Goal: Navigation & Orientation: Understand site structure

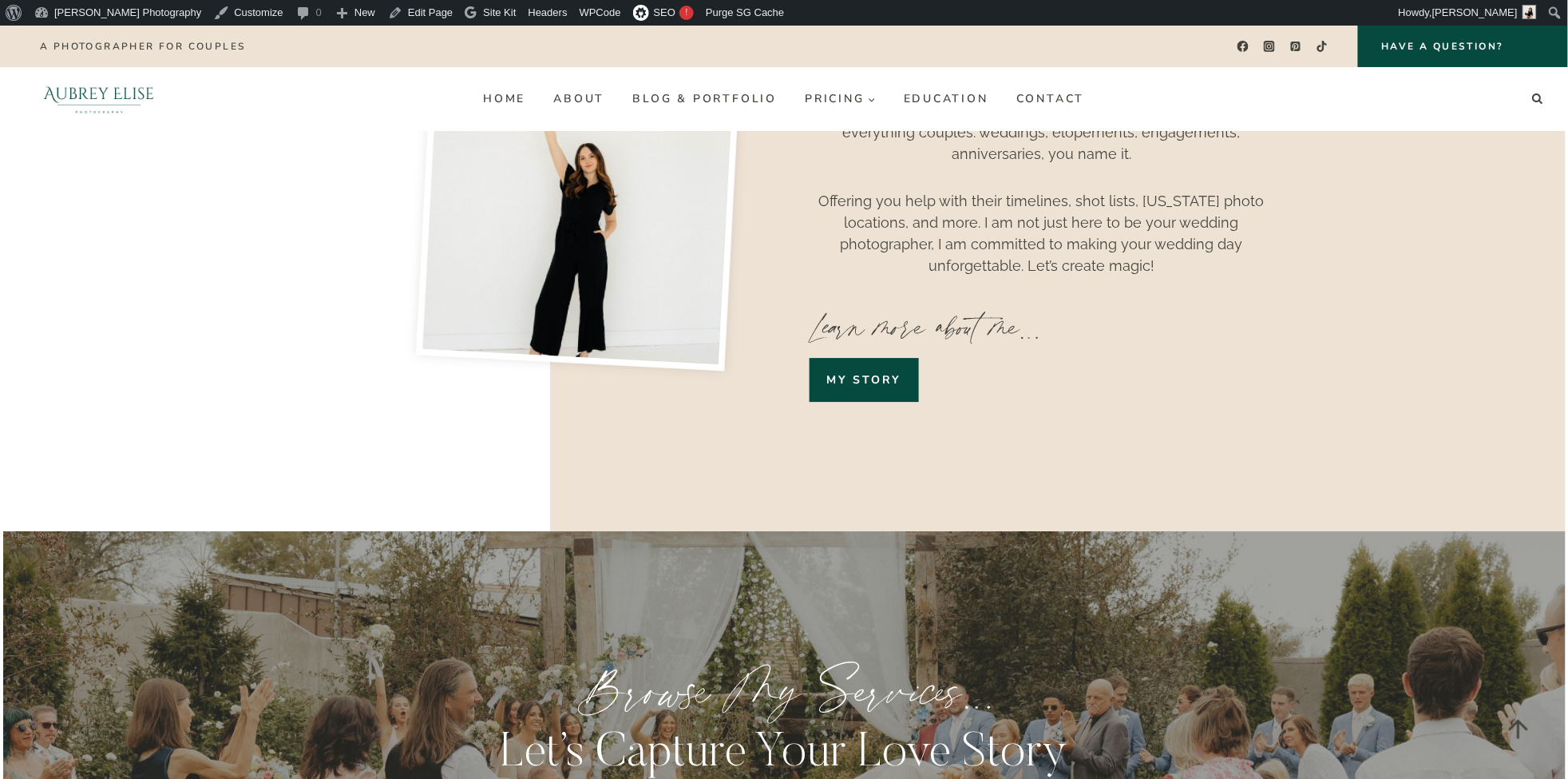
scroll to position [1525, 0]
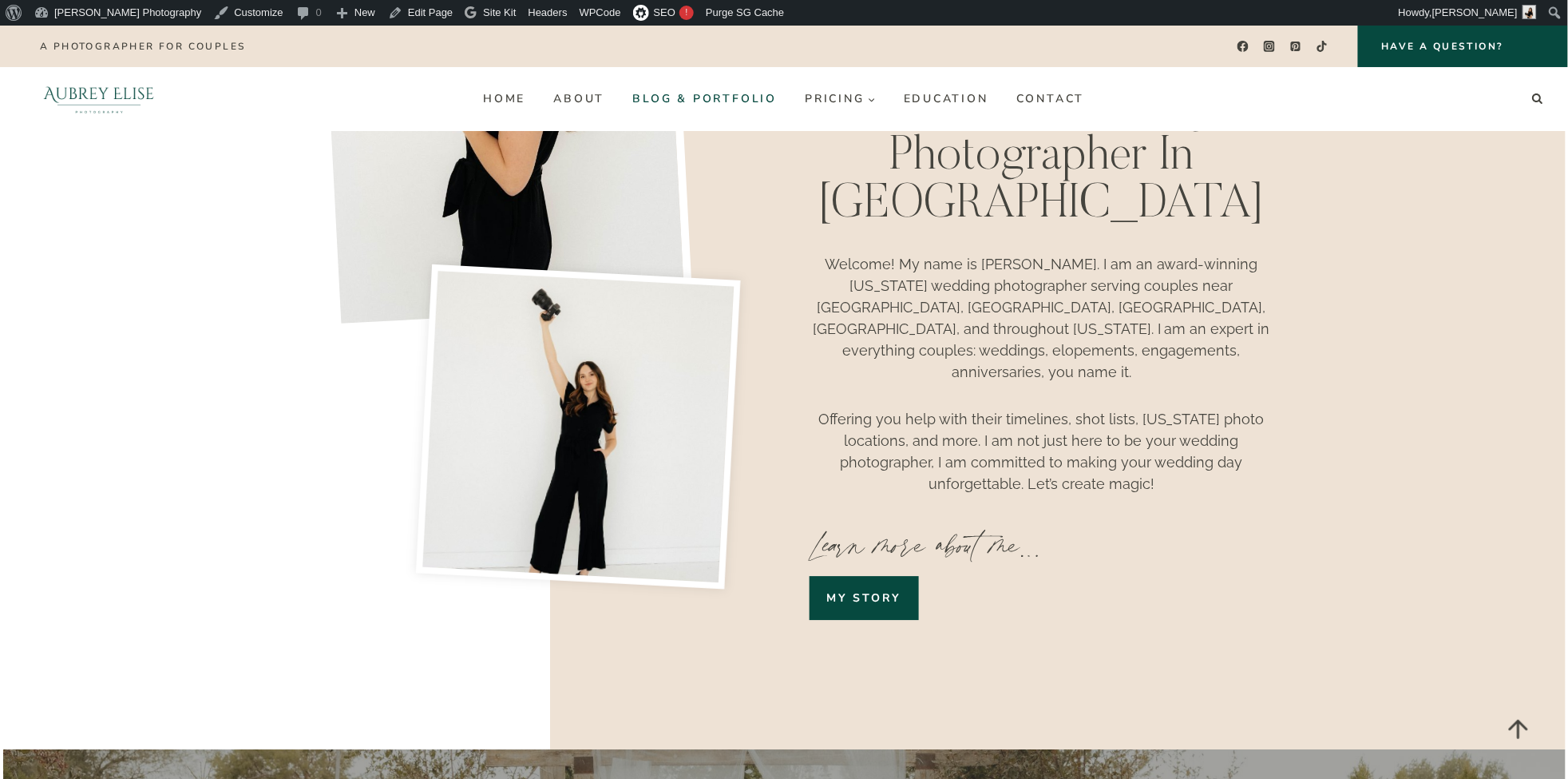
click at [709, 100] on link "Blog & Portfolio" at bounding box center [705, 99] width 173 height 25
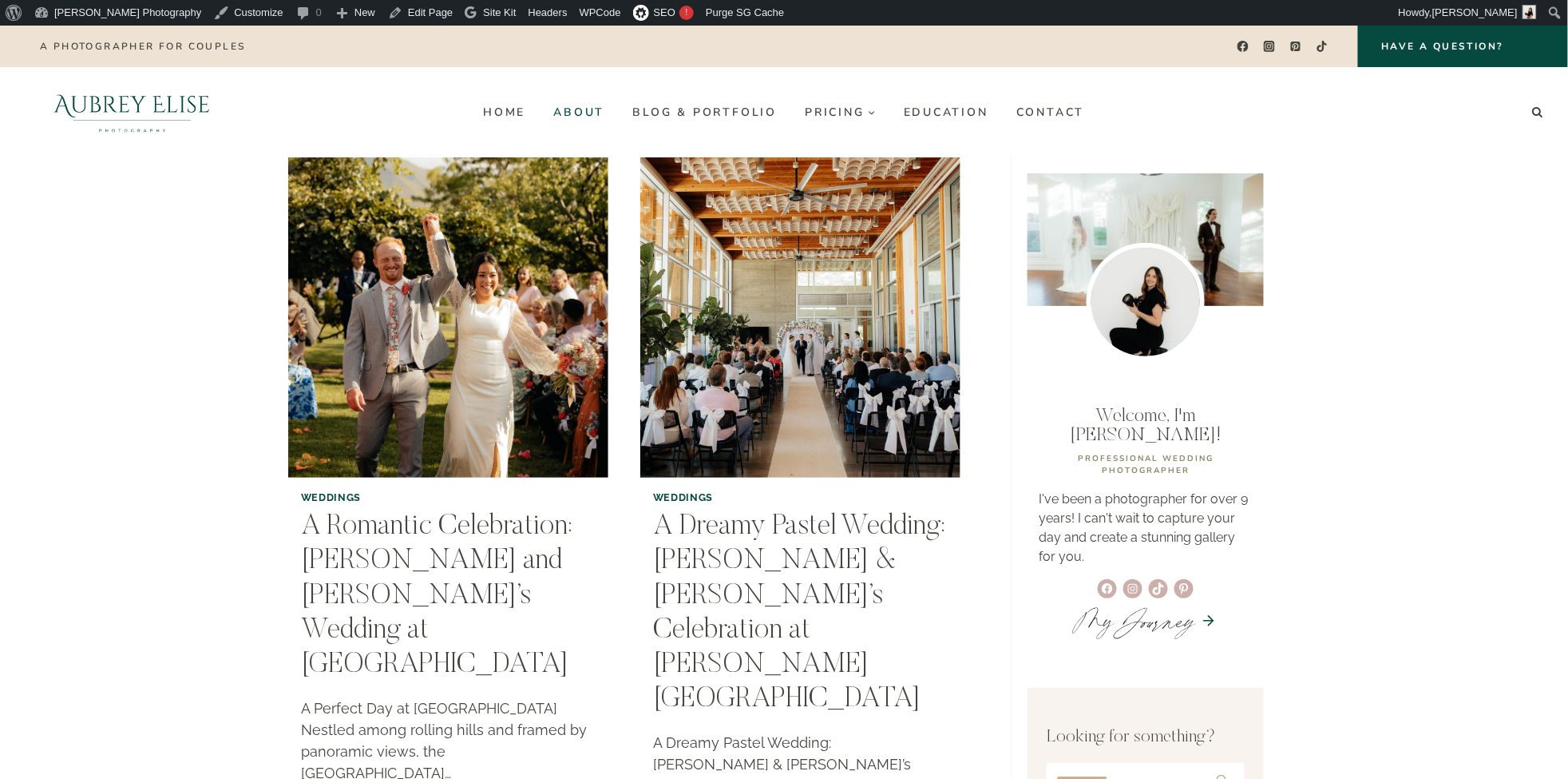
click at [575, 114] on link "About" at bounding box center [579, 111] width 79 height 25
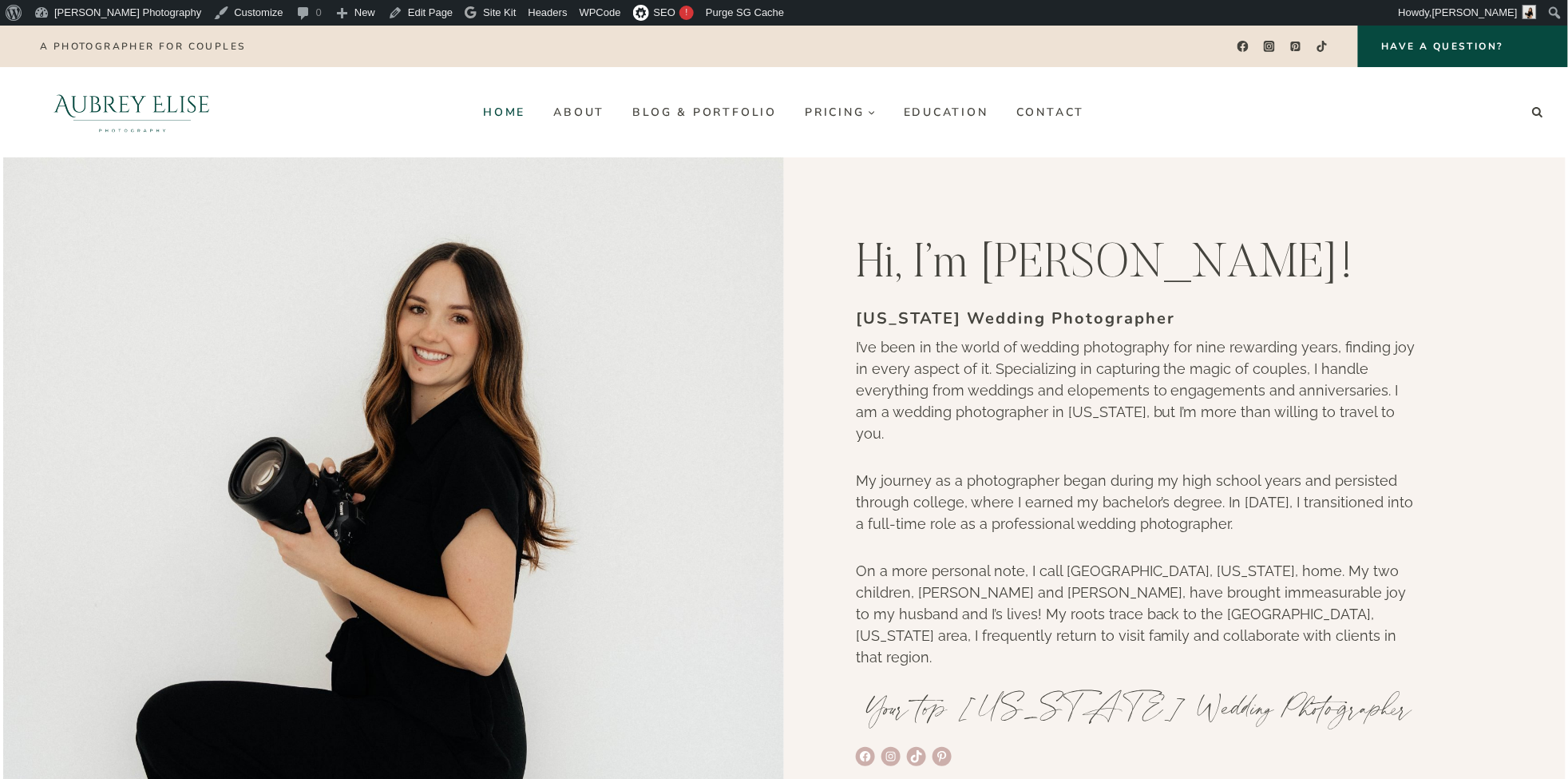
click at [507, 116] on link "Home" at bounding box center [505, 111] width 70 height 25
